Goal: Information Seeking & Learning: Learn about a topic

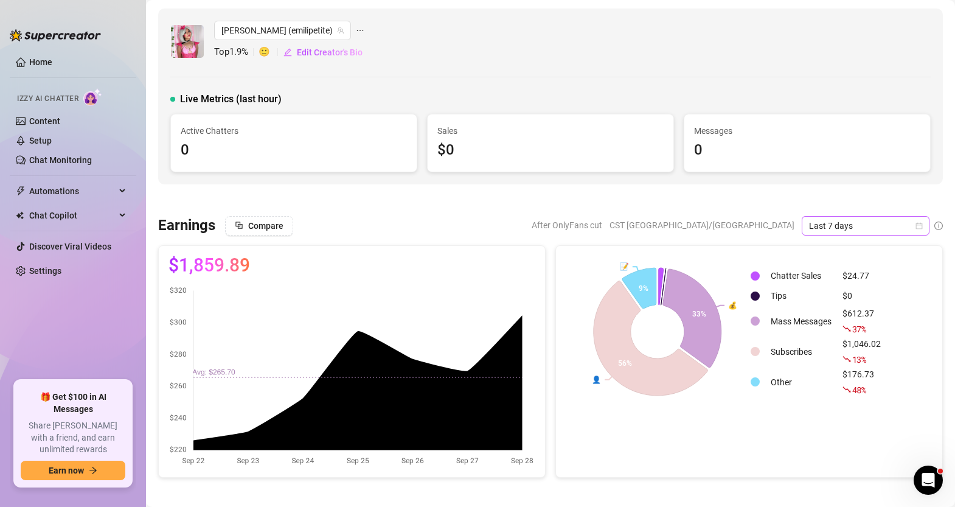
click at [920, 228] on icon "calendar" at bounding box center [919, 225] width 7 height 7
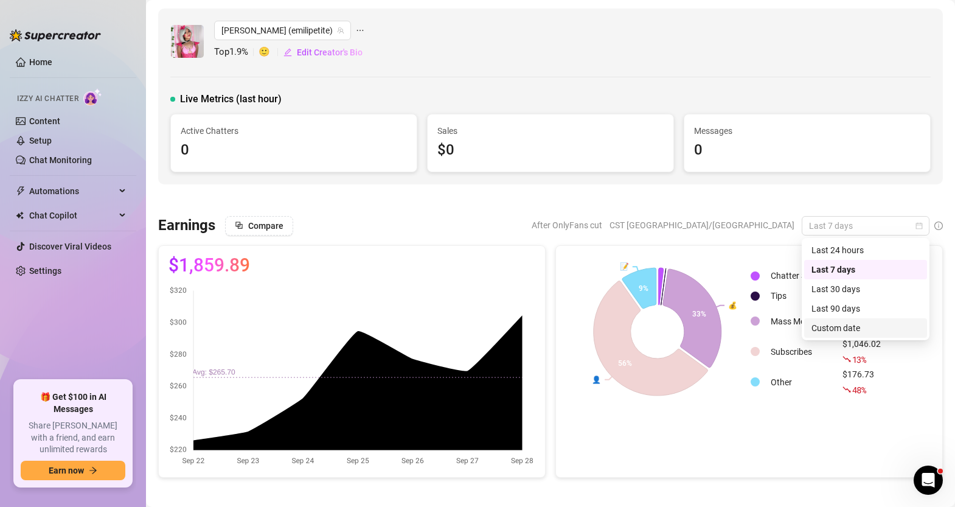
click at [831, 327] on div "Custom date" at bounding box center [865, 327] width 108 height 13
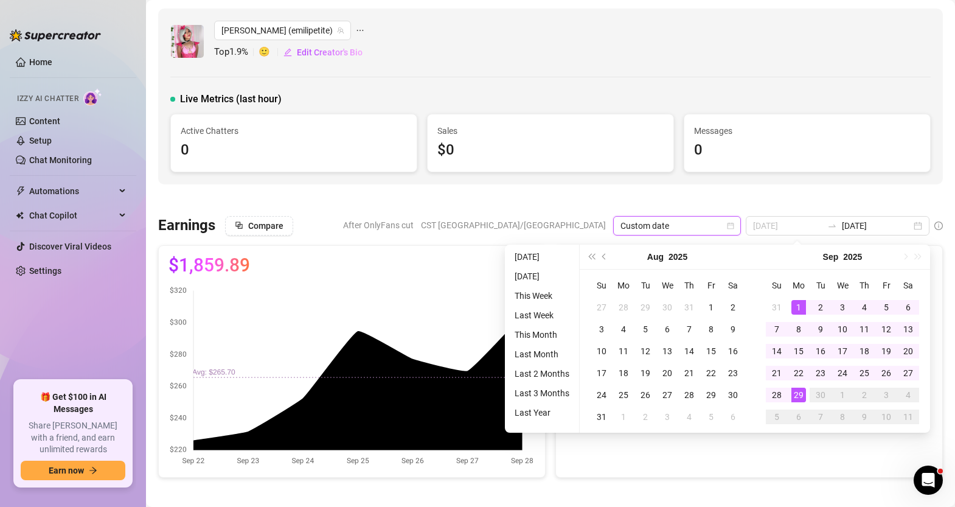
type input "[DATE]"
click at [800, 302] on div "1" at bounding box center [798, 307] width 15 height 15
click at [821, 195] on div at bounding box center [550, 200] width 784 height 12
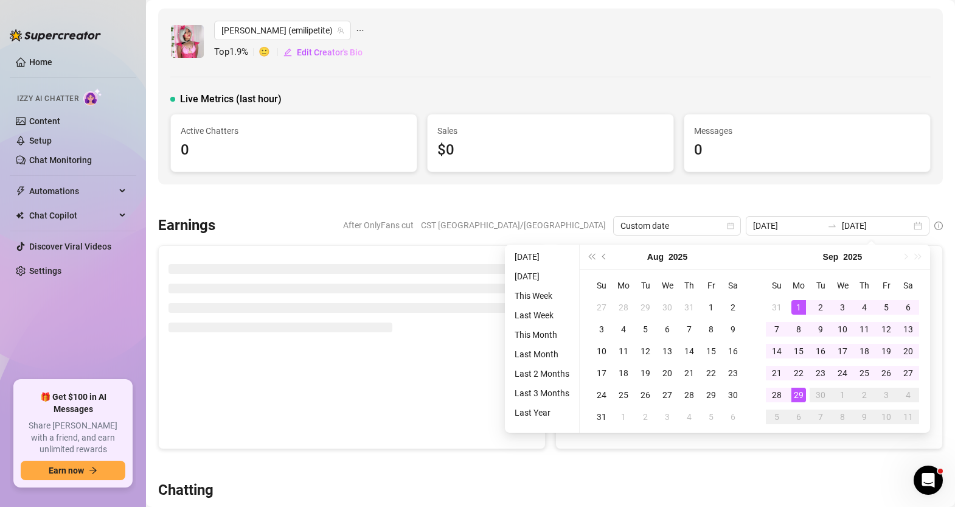
type input "[DATE]"
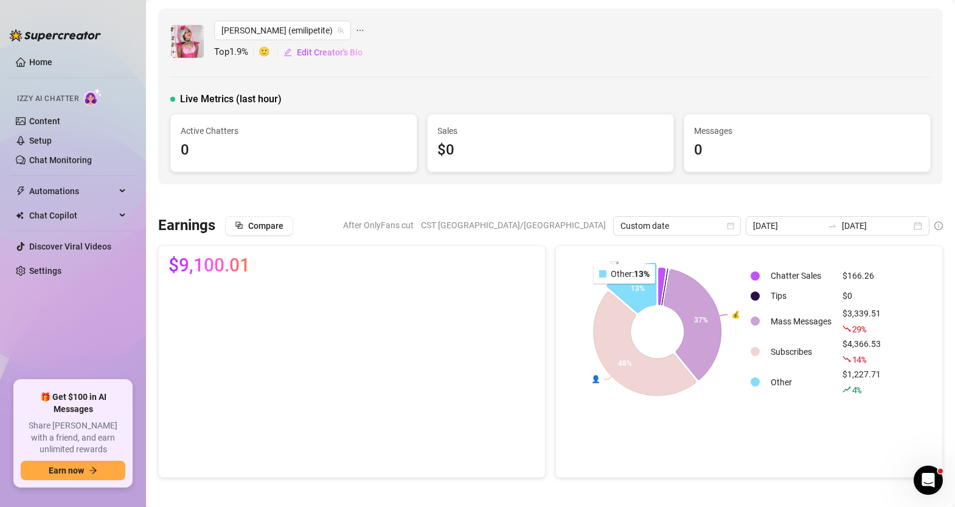
click at [625, 292] on icon at bounding box center [631, 287] width 49 height 49
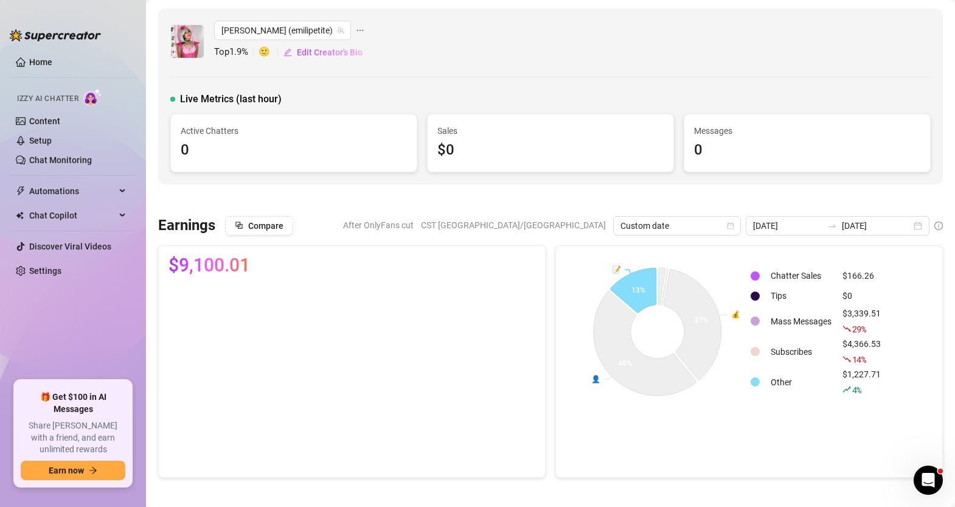
click at [847, 392] on icon "rise" at bounding box center [846, 389] width 9 height 9
click at [777, 385] on td "Other" at bounding box center [801, 381] width 71 height 29
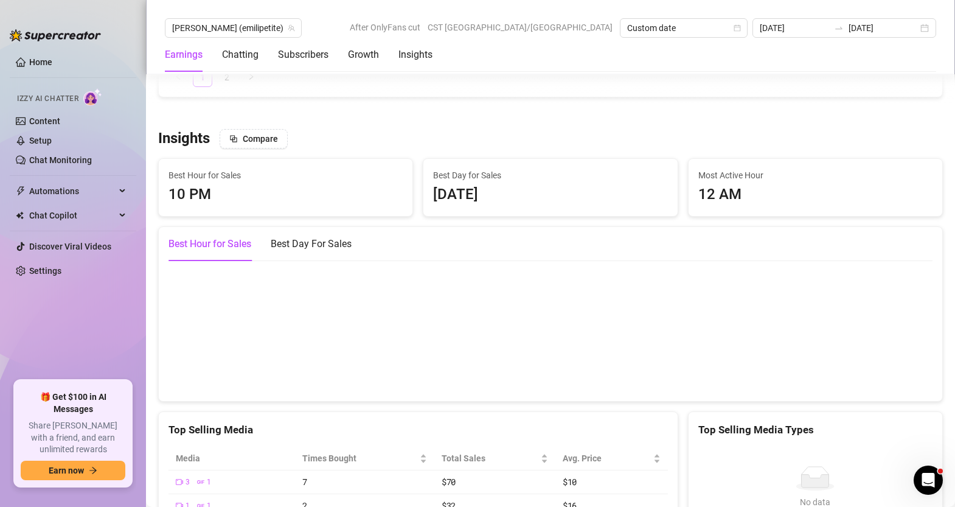
scroll to position [2082, 0]
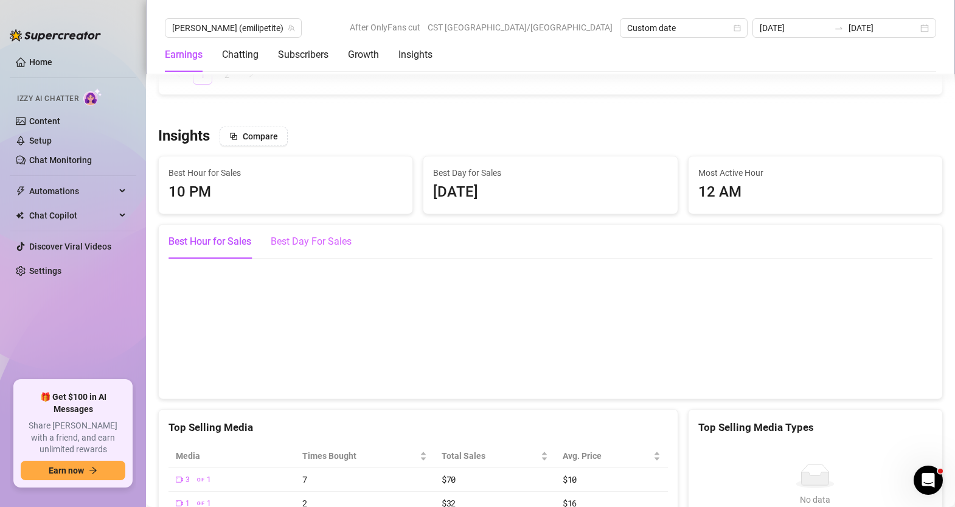
click at [338, 224] on div "Best Day For Sales" at bounding box center [311, 241] width 81 height 34
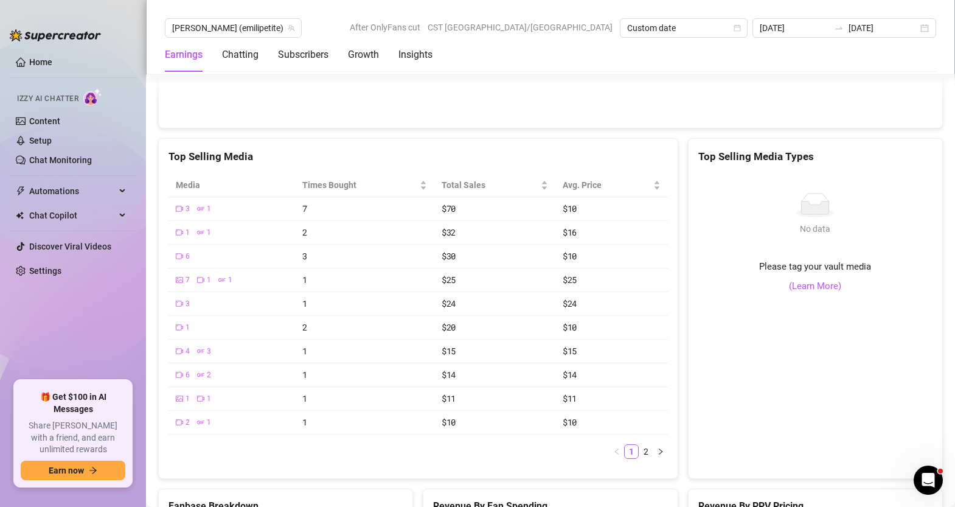
scroll to position [2353, 0]
click at [811, 279] on link "(Learn More)" at bounding box center [815, 286] width 52 height 15
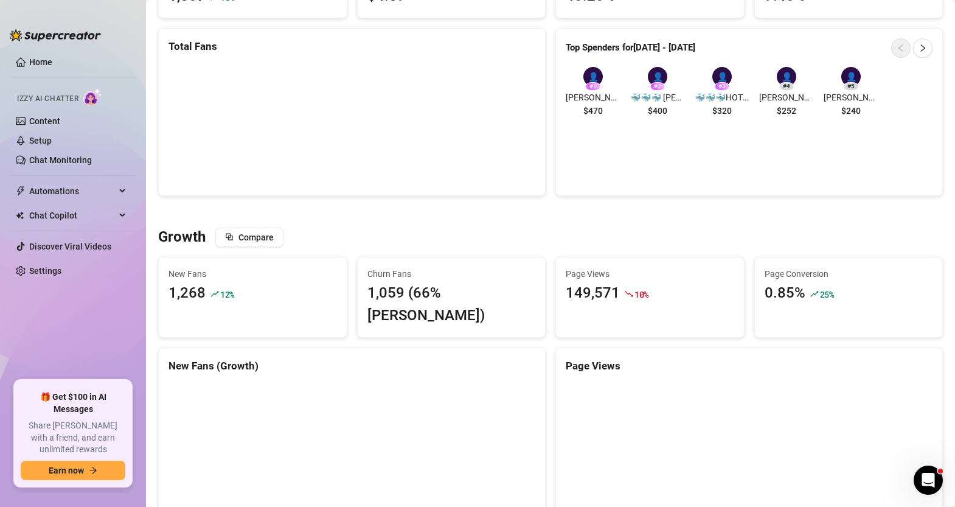
scroll to position [0, 0]
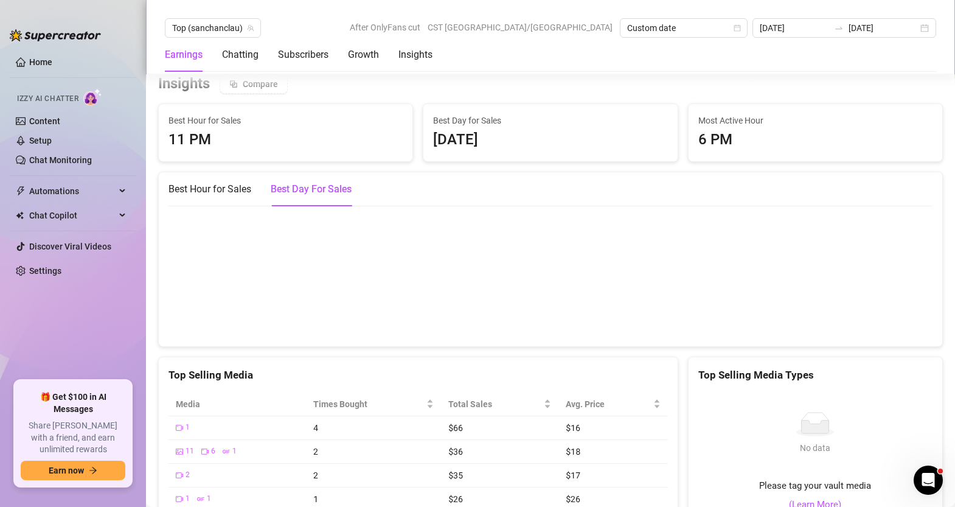
scroll to position [2080, 0]
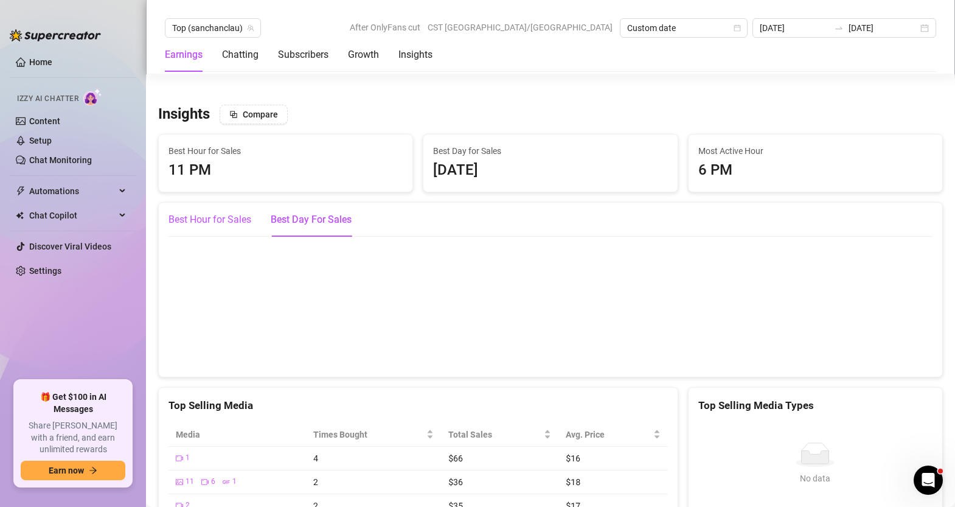
click at [227, 216] on div "Best Hour for Sales" at bounding box center [209, 219] width 83 height 15
click at [292, 216] on div "Best Day For Sales" at bounding box center [311, 219] width 81 height 15
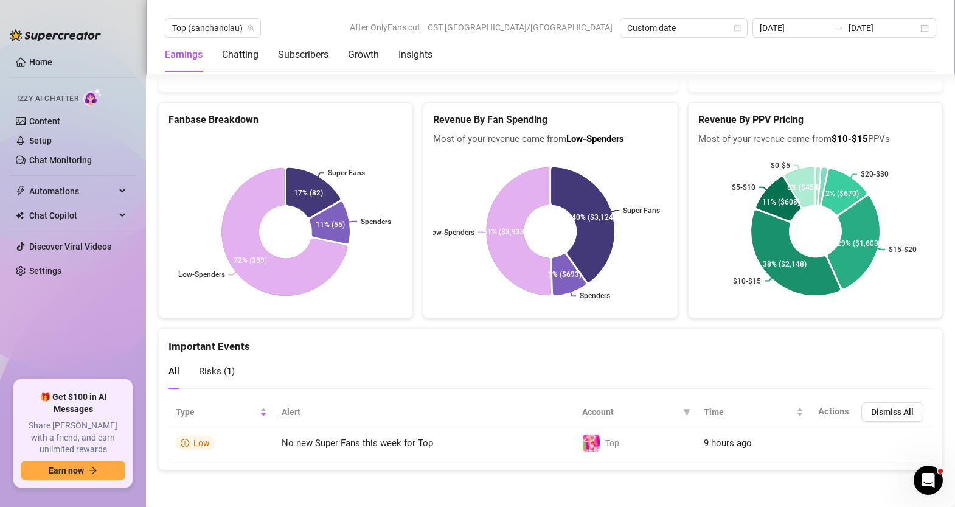
scroll to position [2718, 0]
